Goal: Check status: Check status

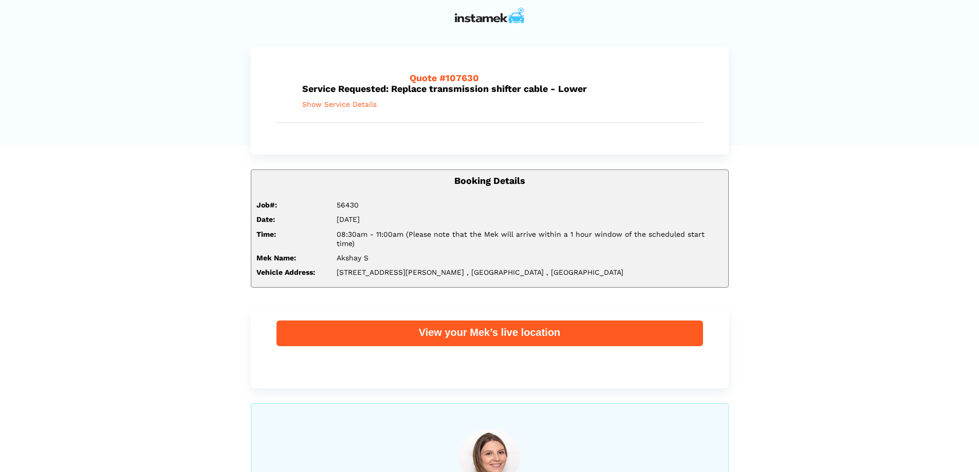
click at [337, 104] on span "Show Service Details" at bounding box center [339, 104] width 75 height 9
click at [331, 104] on span "Show Service Details" at bounding box center [339, 104] width 75 height 9
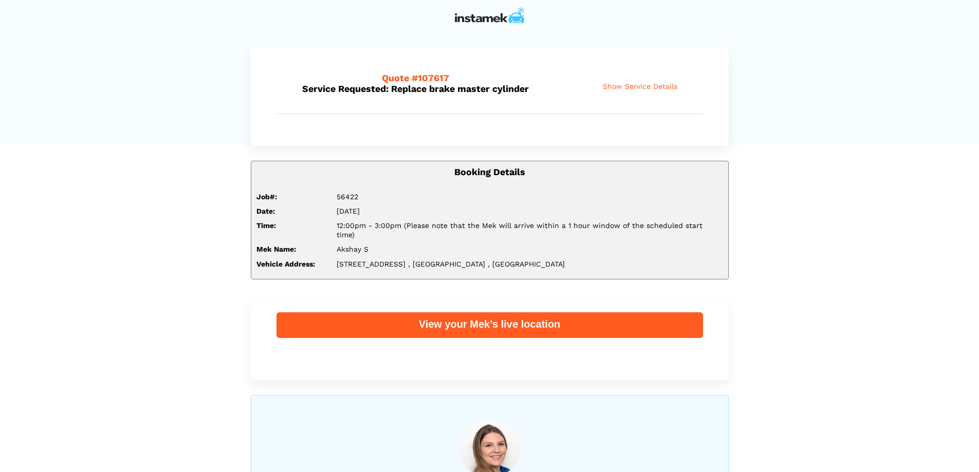
click at [620, 89] on span "Show Service Details" at bounding box center [640, 86] width 75 height 9
click at [636, 84] on span "Show Service Details" at bounding box center [640, 86] width 75 height 9
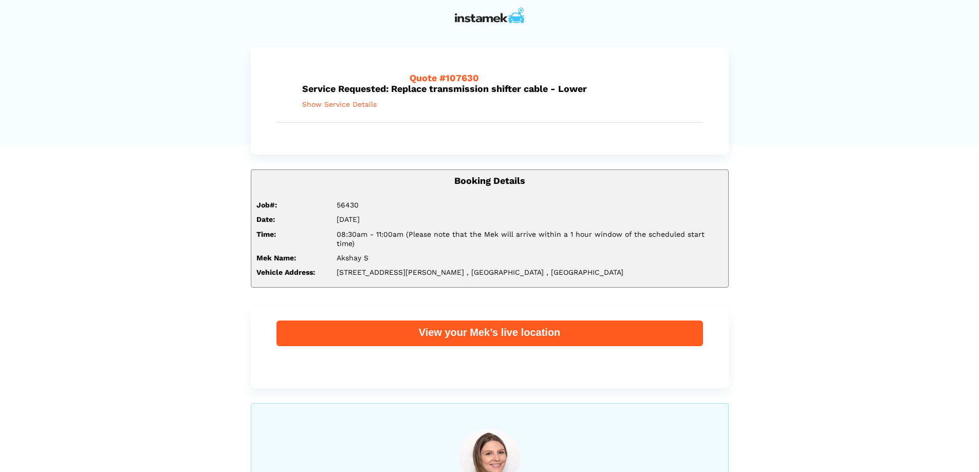
click at [321, 106] on span "Show Service Details" at bounding box center [339, 104] width 75 height 9
click at [354, 104] on span "Show Service Details" at bounding box center [339, 104] width 75 height 9
click at [329, 104] on span "Show Service Details" at bounding box center [339, 104] width 75 height 9
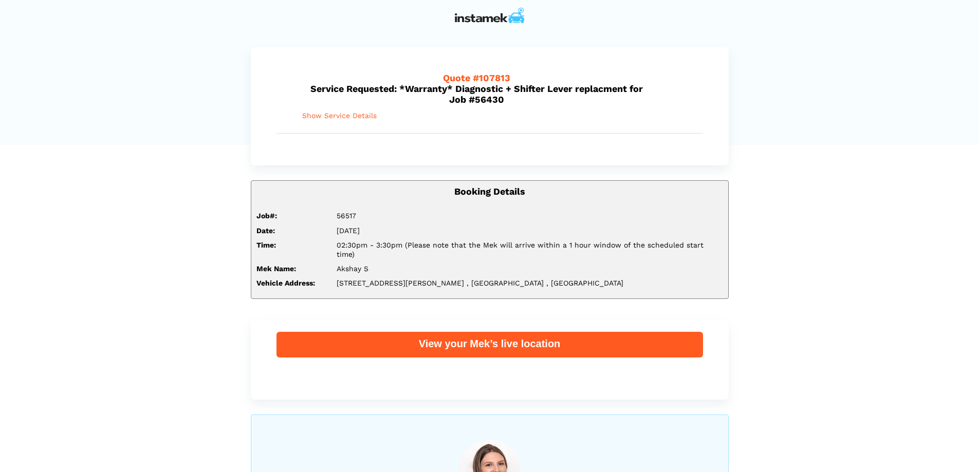
click at [327, 119] on span "Show Service Details" at bounding box center [339, 116] width 75 height 9
